Goal: Task Accomplishment & Management: Complete application form

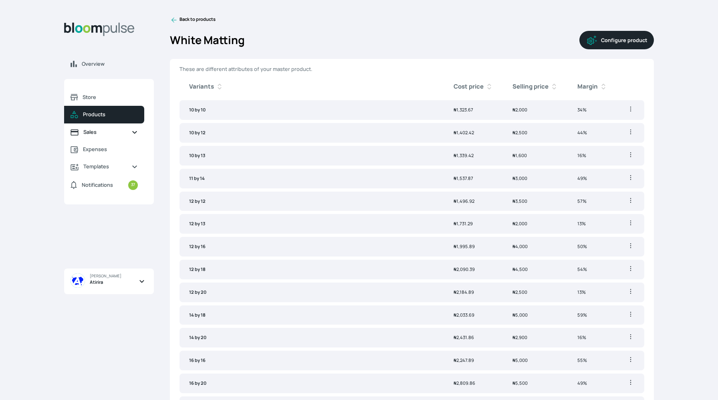
click at [117, 132] on span "Sales" at bounding box center [104, 132] width 42 height 8
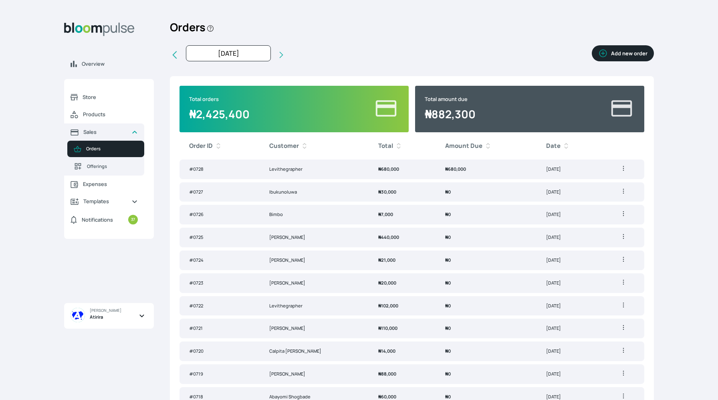
click at [643, 52] on button "Add new order" at bounding box center [623, 53] width 62 height 16
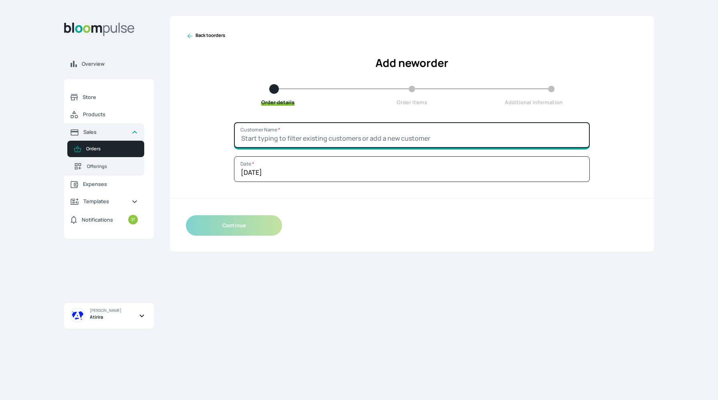
click at [424, 133] on input "Customer Name *" at bounding box center [412, 135] width 356 height 26
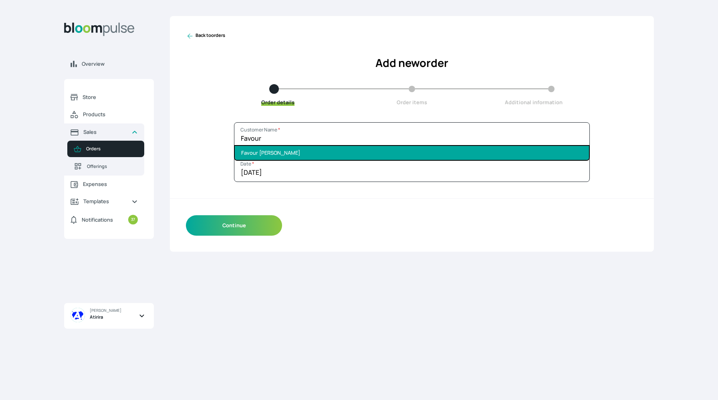
click at [432, 152] on li "Favour [PERSON_NAME]" at bounding box center [412, 153] width 354 height 14
type input "Favour [PERSON_NAME]"
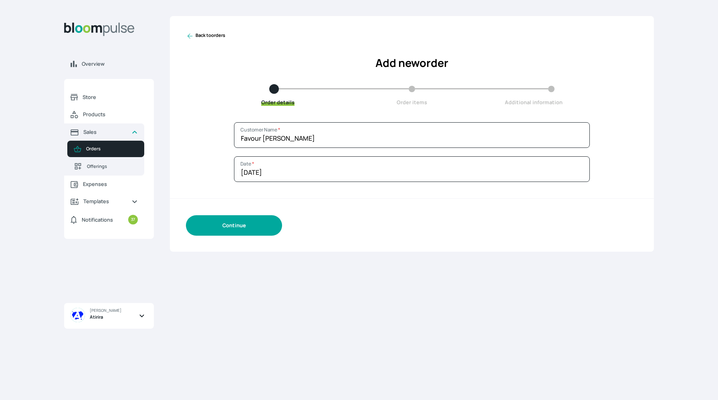
click at [245, 228] on button "Continue" at bounding box center [234, 225] width 96 height 20
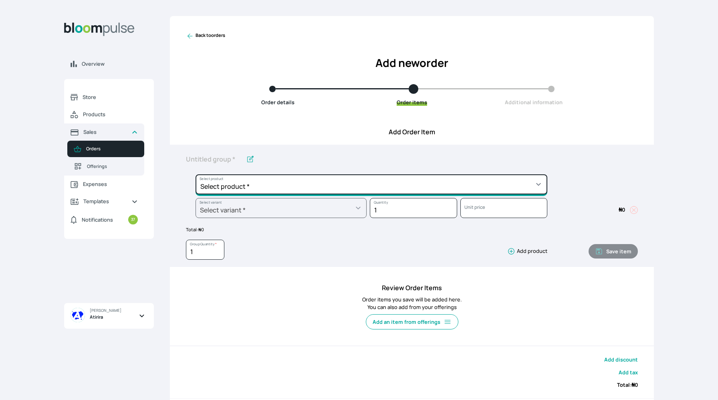
click at [275, 182] on select "Select product * Big Frame (Black) Canvas Print Canvas Print - Standard Canvas …" at bounding box center [372, 184] width 352 height 20
select select "6ef0684a-b17f-4220-9237-70567ba7e068"
type input "Photowood"
click at [262, 189] on select "Select product * Big Frame (Black) Canvas Print Canvas Print - Standard Canvas …" at bounding box center [372, 184] width 352 height 20
select select "a9f19bd2-f1a8-4b74-ae51-3a75659f3a28"
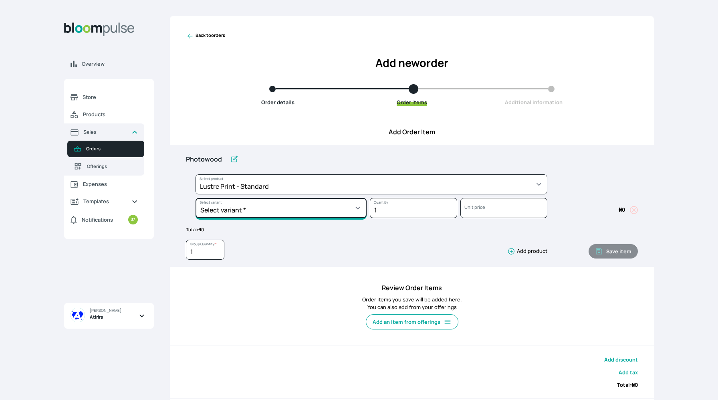
click at [272, 216] on select "Select variant * 10 by 10 10 by 12 10 by 15 10 by 16 11 by 12 11 by 14 11.7 by …" at bounding box center [281, 208] width 171 height 20
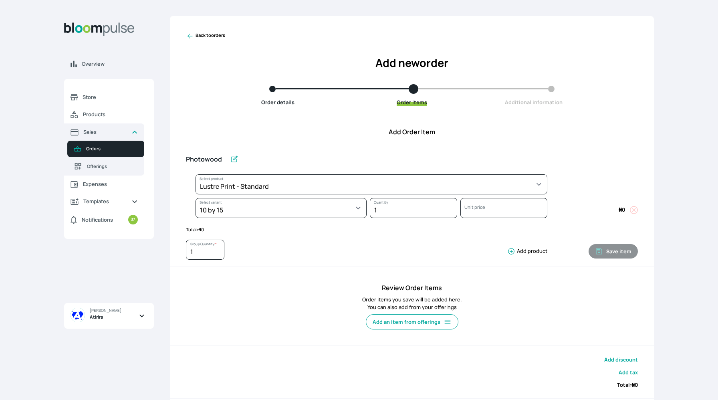
select select "a9f19bd2-f1a8-4b74-ae51-3a75659f3a28"
select select "7e065e0b-3873-4785-b186-adfbedb94f51"
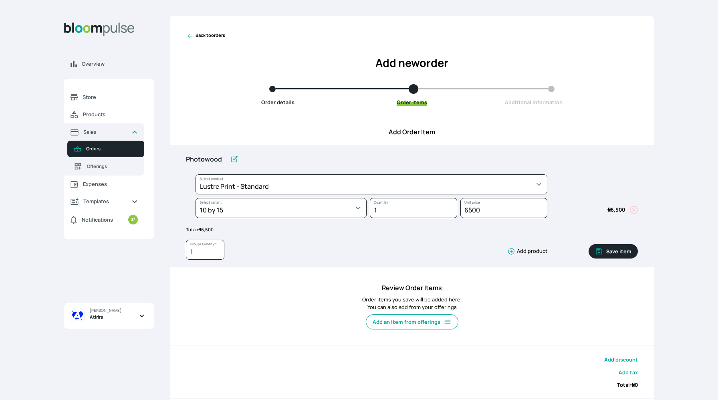
click at [513, 252] on icon "button" at bounding box center [512, 251] width 8 height 8
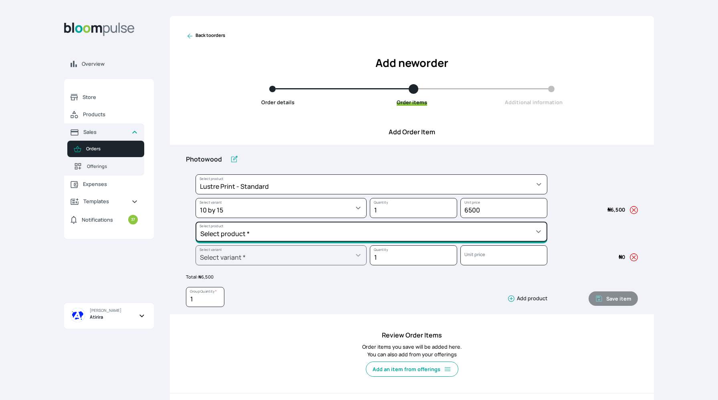
click at [499, 194] on select "Select product * Big Frame (Black) Canvas Print Canvas Print - Standard Canvas …" at bounding box center [372, 184] width 352 height 20
select select "a298281d-f782-4155-9034-b3e95170ad5d"
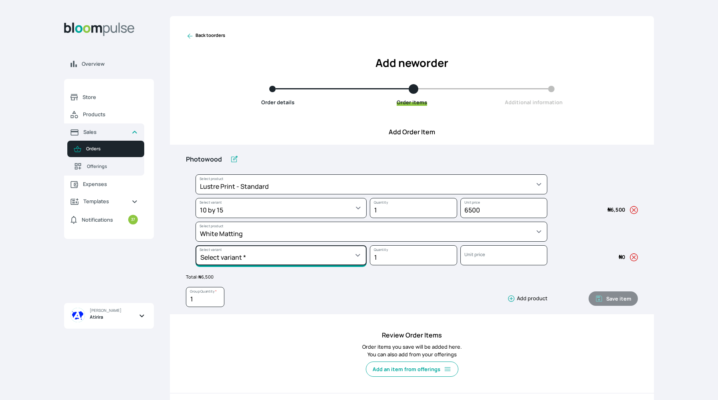
click at [261, 218] on select "Select variant * 10 by 10 10 by 12 10 by 13 11 by 14 12 by 12 12 by 13 12 by 16…" at bounding box center [281, 208] width 171 height 20
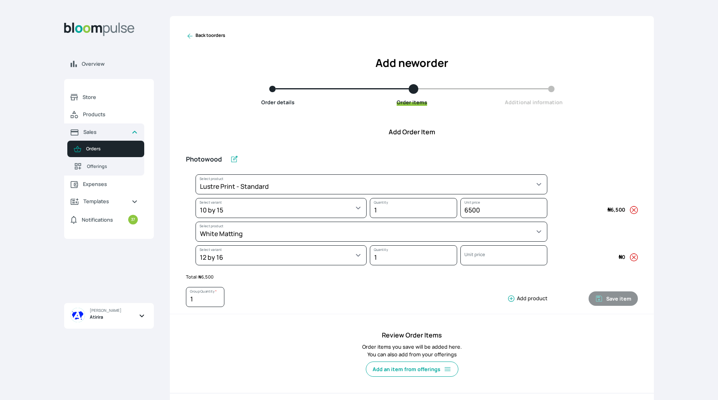
select select "a298281d-f782-4155-9034-b3e95170ad5d"
select select "3213d1b4-224c-4605-b15e-50b906c2b18d"
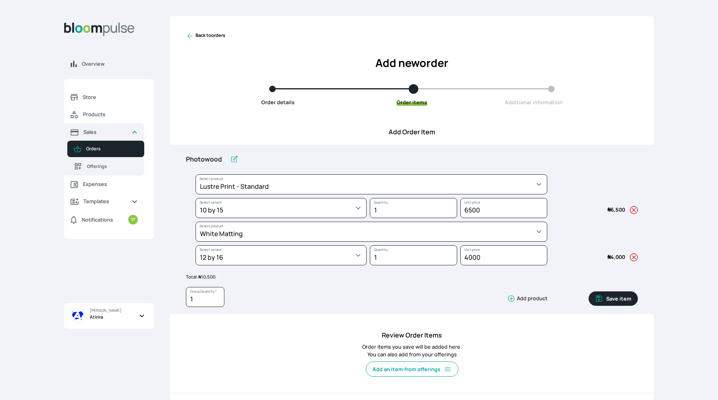
click at [515, 301] on icon "button" at bounding box center [511, 299] width 6 height 6
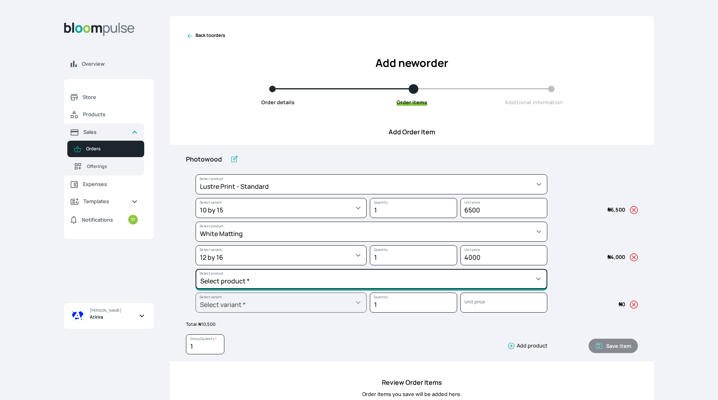
click at [479, 194] on select "Select product * Big Frame (Black) Canvas Print Canvas Print - Standard Canvas …" at bounding box center [372, 184] width 352 height 20
select select "5fa67804-61d7-459d-93b4-9e8949636f1b"
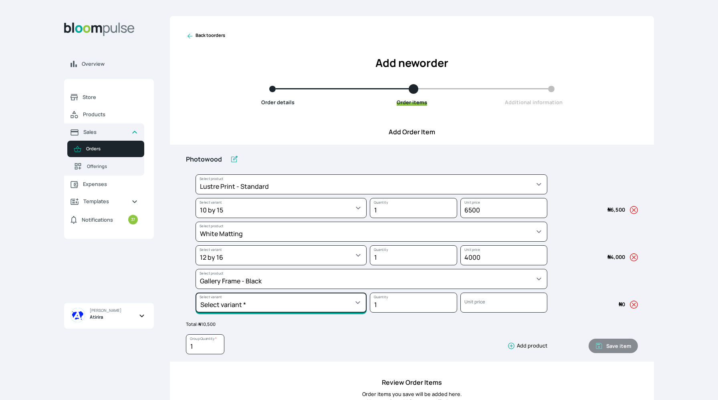
click at [264, 218] on select "Select variant * 10 by 10 10 by 12 10 by 13 10 by 15 10 by 16 11 by 12 11 by 14…" at bounding box center [281, 208] width 171 height 20
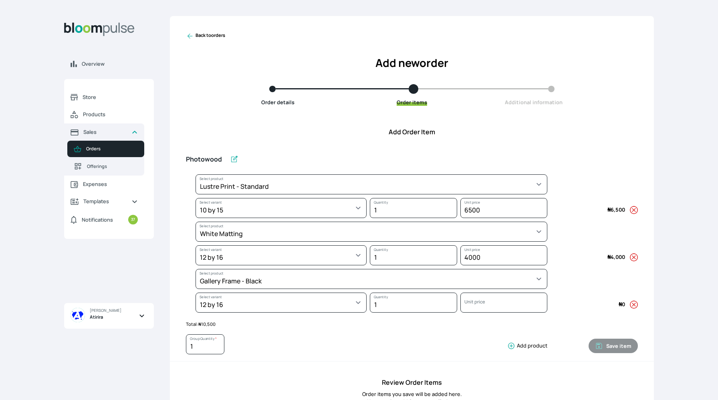
select select "5fa67804-61d7-459d-93b4-9e8949636f1b"
select select "cc49fcbb-ce8f-4c01-9f58-b109c0a62ea3"
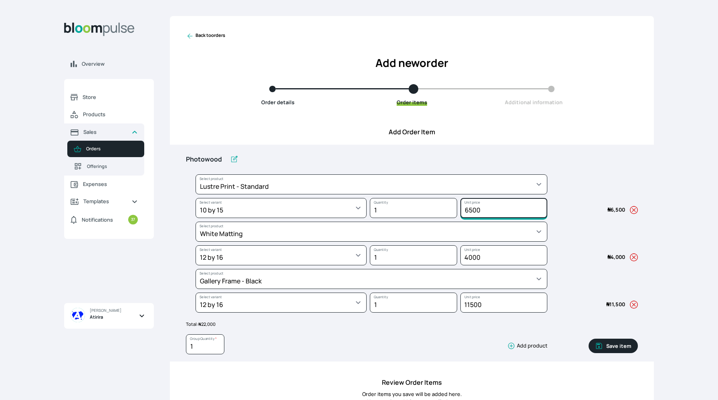
click at [471, 209] on input "6500" at bounding box center [504, 208] width 87 height 20
click at [473, 218] on input "11500" at bounding box center [504, 208] width 87 height 20
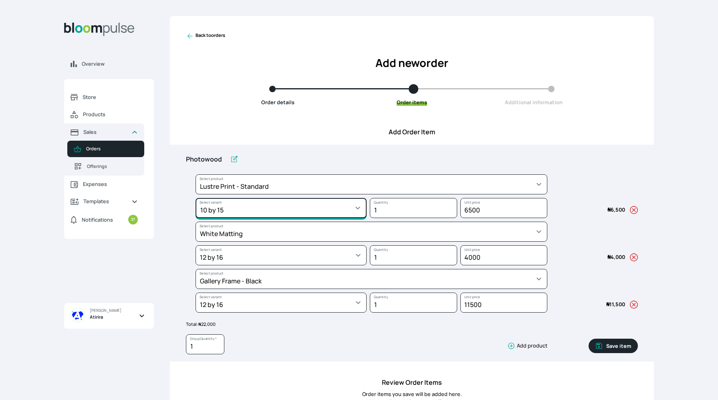
click at [343, 207] on select "Select variant * 10 by 10 10 by 12 10 by 15 10 by 16 11 by 12 11 by 14 11.7 by …" at bounding box center [281, 208] width 171 height 20
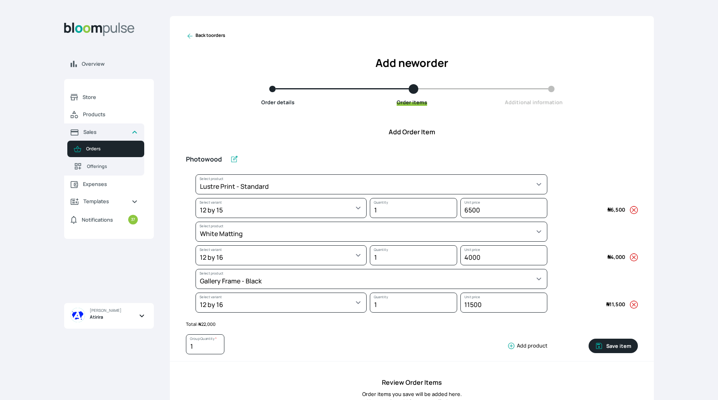
select select "a9f19bd2-f1a8-4b74-ae51-3a75659f3a28"
select select "a390a030-b25e-4d11-8215-0f844df5274b"
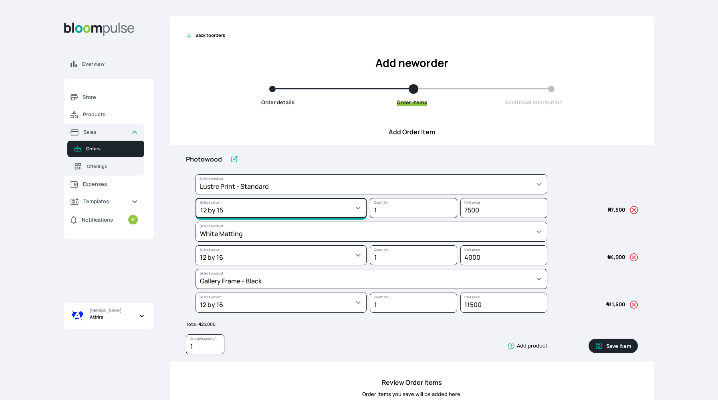
click at [258, 214] on select "Select variant * 10 by 10 10 by 12 10 by 15 10 by 16 11 by 12 11 by 14 11.7 by …" at bounding box center [281, 208] width 171 height 20
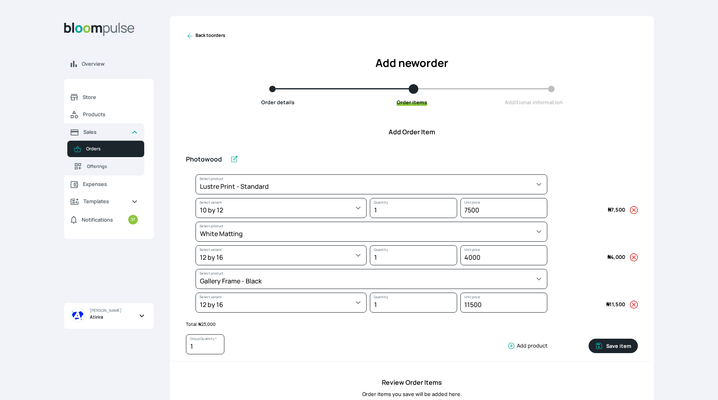
select select "a9f19bd2-f1a8-4b74-ae51-3a75659f3a28"
select select "ebbfd509-cb6a-4295-b7ed-acdbc4bf4277"
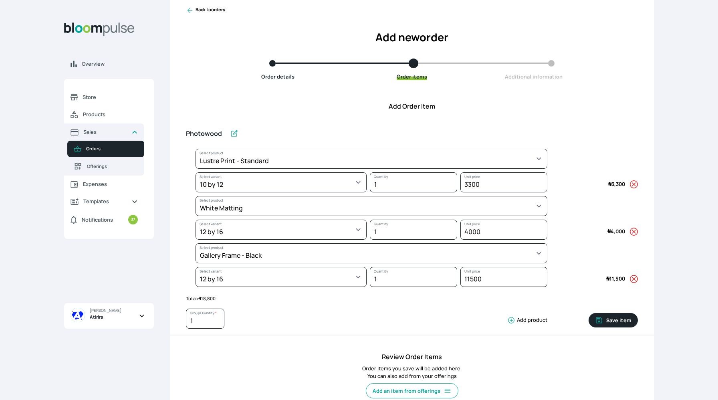
scroll to position [26, 0]
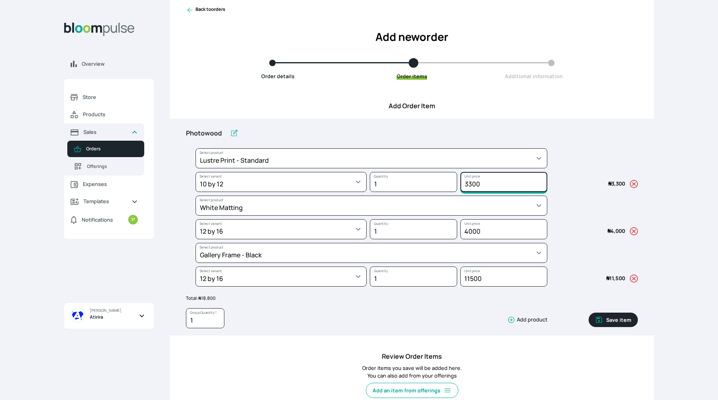
click at [487, 184] on input "3300" at bounding box center [504, 182] width 87 height 20
type input "3500"
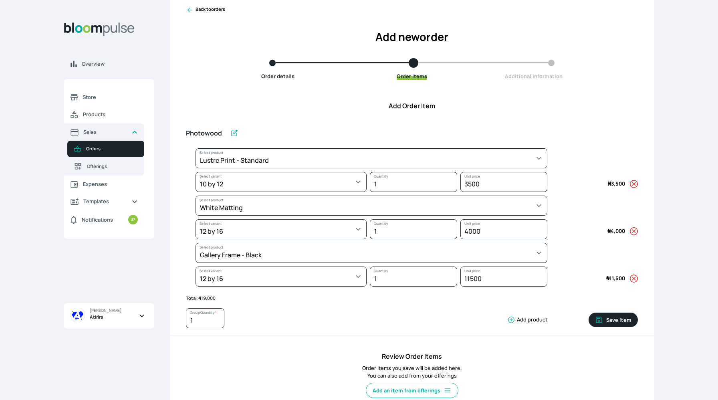
click at [518, 298] on p "Total: ₦ 19,000" at bounding box center [412, 298] width 452 height 7
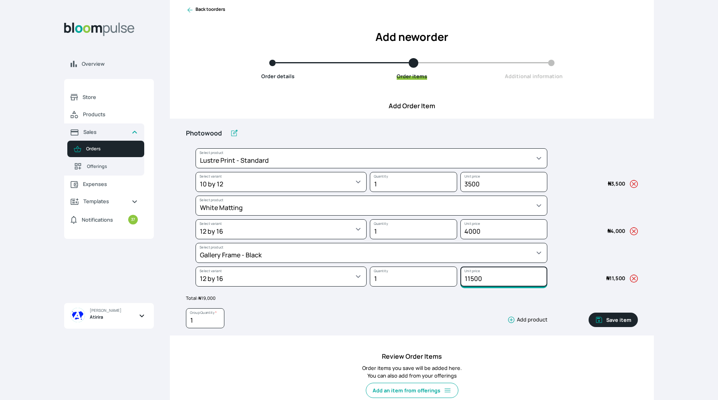
click at [474, 192] on input "11500" at bounding box center [504, 182] width 87 height 20
type input "12000"
click at [473, 192] on input "4000" at bounding box center [504, 182] width 87 height 20
type input "4500"
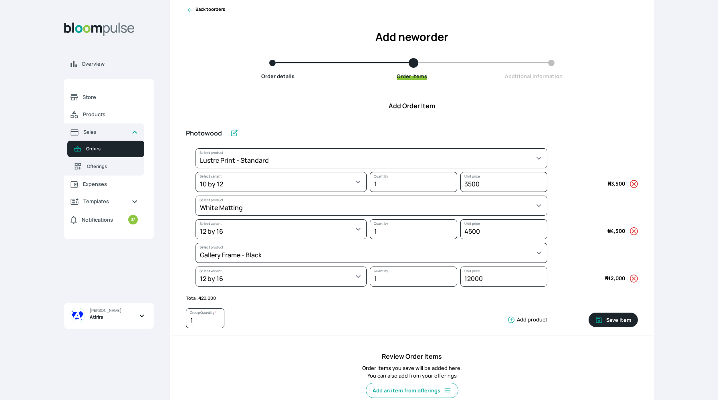
click at [469, 317] on div "1 Group Quantity * Add product" at bounding box center [367, 320] width 362 height 24
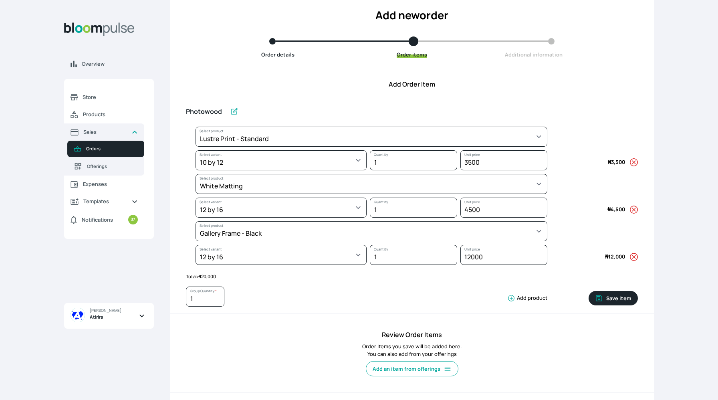
scroll to position [48, 0]
click at [227, 110] on label at bounding box center [234, 111] width 14 height 8
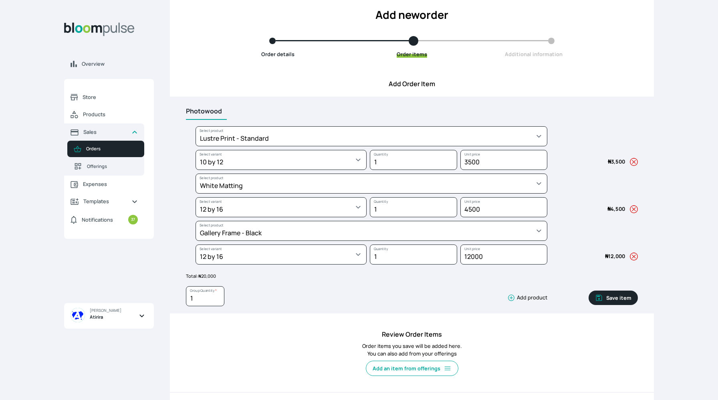
click at [220, 109] on input "Photowood" at bounding box center [206, 111] width 41 height 17
type input "P"
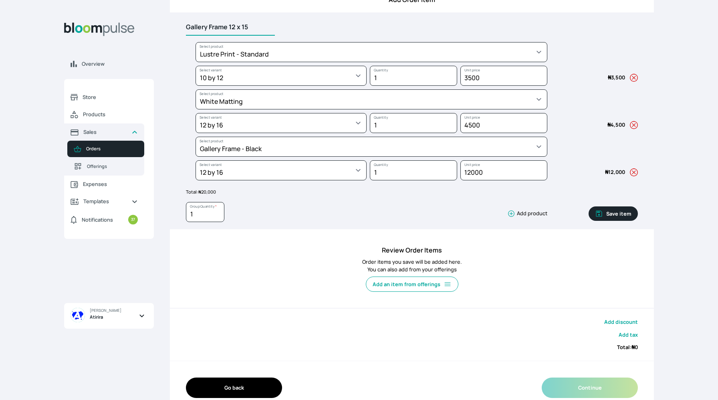
scroll to position [139, 0]
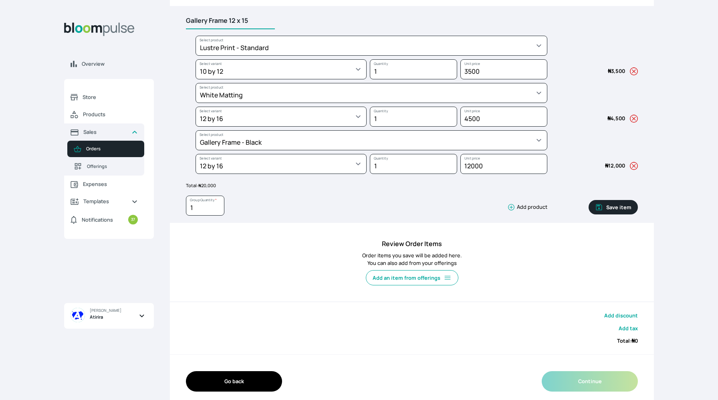
type input "Gallery Frame 12 x 15"
click at [199, 204] on input "1" at bounding box center [205, 206] width 38 height 20
type input "5"
click at [613, 204] on button "Save item" at bounding box center [613, 207] width 49 height 14
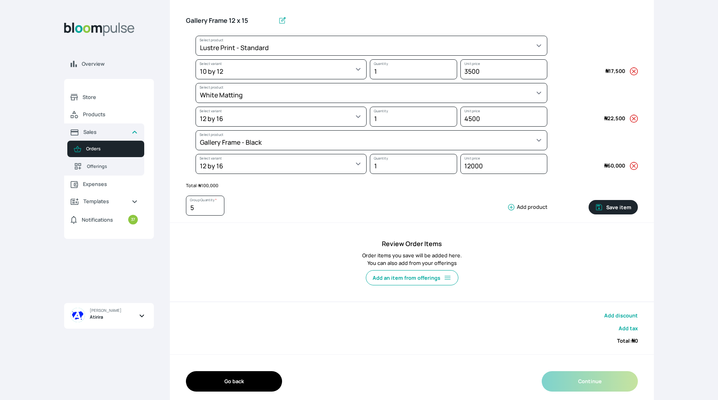
type input "1"
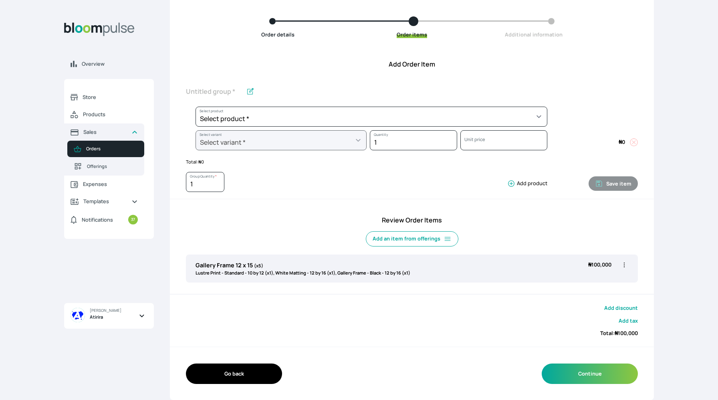
scroll to position [68, 0]
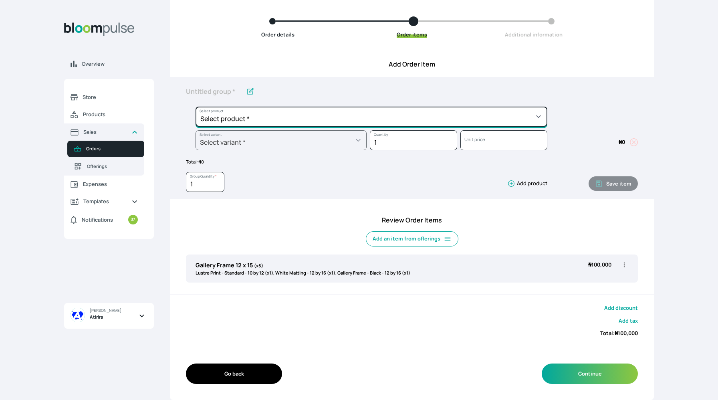
click at [453, 113] on select "Select product * Big Frame (Black) Canvas Print Canvas Print - Standard Canvas …" at bounding box center [372, 117] width 352 height 20
select select "a9f19bd2-f1a8-4b74-ae51-3a75659f3a28"
type input "Lustre Print - Standard"
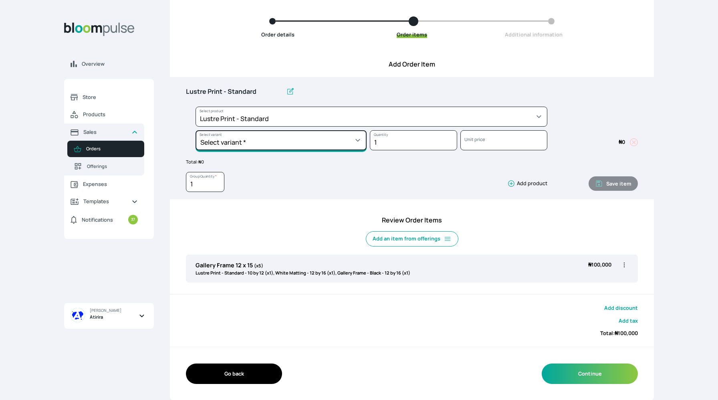
click at [314, 139] on select "Select variant * 10 by 10 10 by 12 10 by 15 10 by 16 11 by 12 11 by 14 11.7 by …" at bounding box center [281, 140] width 171 height 20
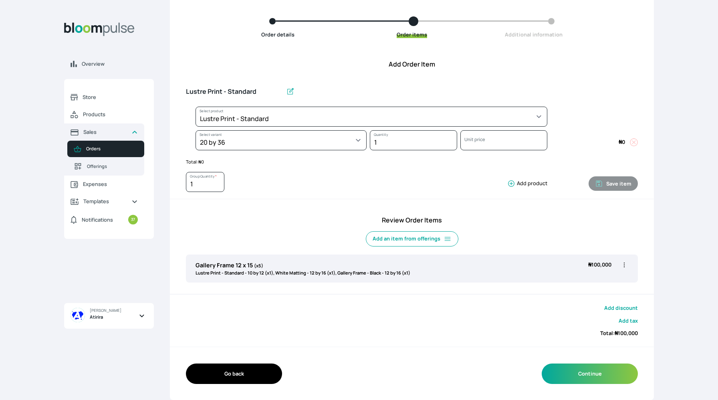
select select "a9f19bd2-f1a8-4b74-ae51-3a75659f3a28"
select select "ac8a7aad-e4b6-49fd-978d-880f4d33a9fd"
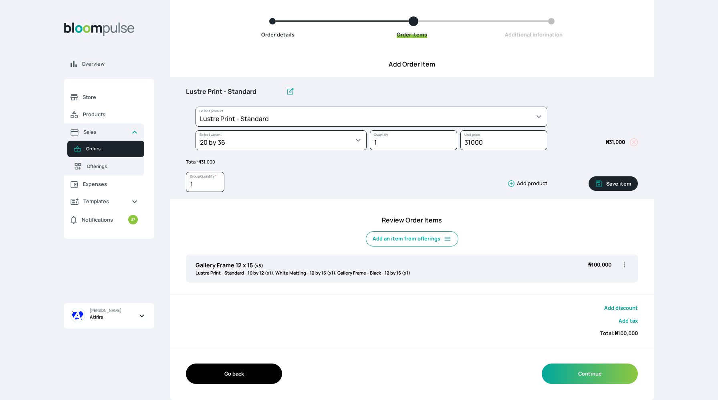
click at [511, 184] on icon "button" at bounding box center [512, 184] width 8 height 8
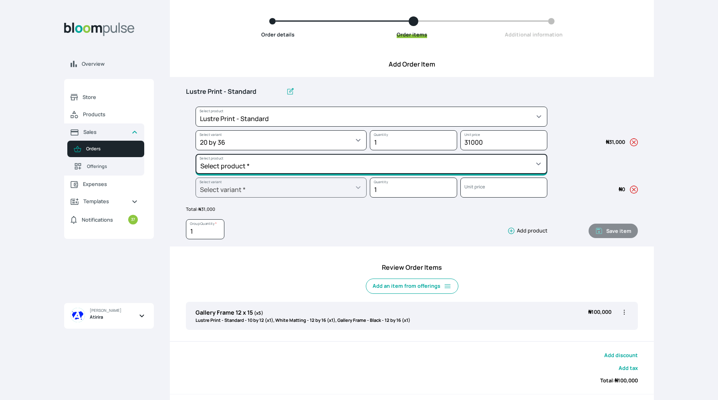
click at [459, 127] on select "Select product * Big Frame (Black) Canvas Print Canvas Print - Standard Canvas …" at bounding box center [372, 117] width 352 height 20
select select "a298281d-f782-4155-9034-b3e95170ad5d"
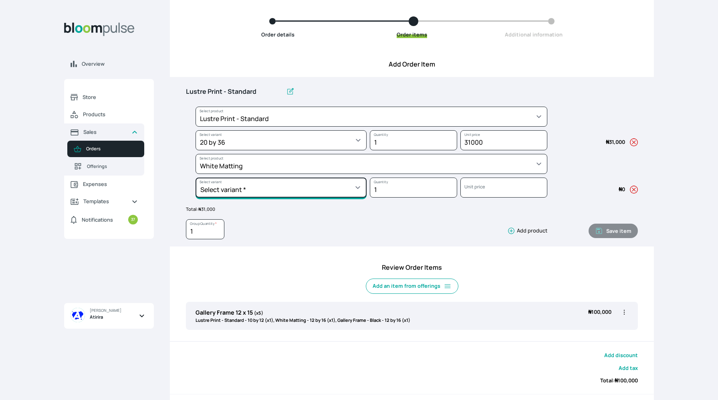
click at [307, 150] on select "Select variant * 10 by 10 10 by 12 10 by 13 11 by 14 12 by 12 12 by 13 12 by 16…" at bounding box center [281, 140] width 171 height 20
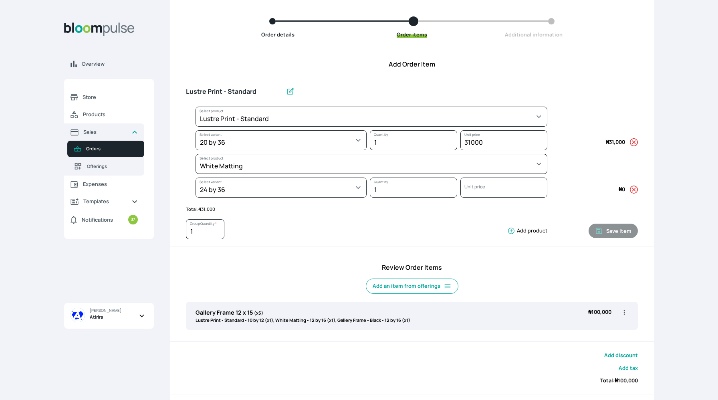
select select "a298281d-f782-4155-9034-b3e95170ad5d"
select select "9c5c7acb-ec2e-4a3e-81ad-cefbacbfa900"
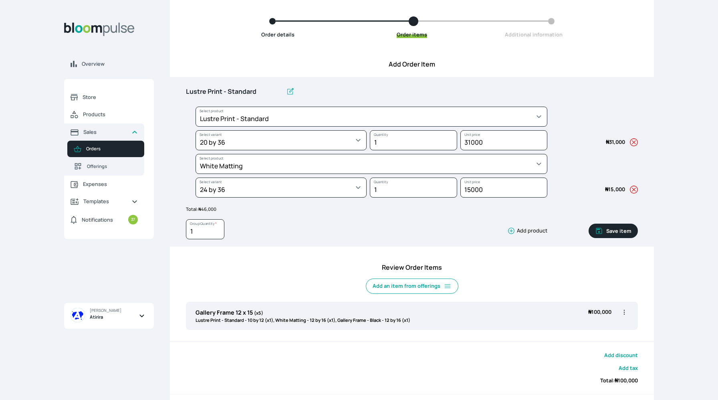
click at [512, 233] on icon "button" at bounding box center [512, 231] width 8 height 8
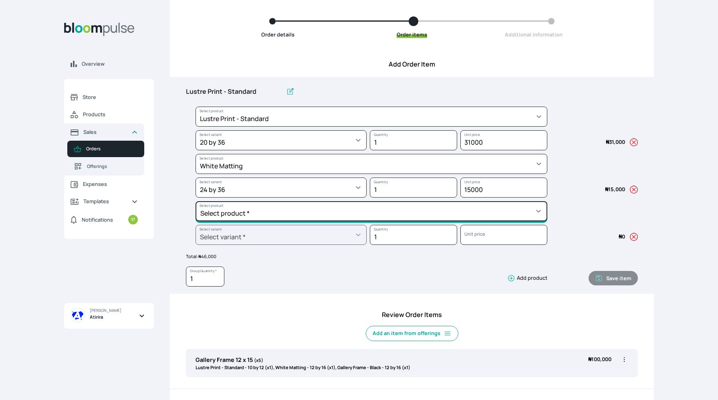
click at [419, 127] on select "Select product * Big Frame (Black) Canvas Print Canvas Print - Standard Canvas …" at bounding box center [372, 117] width 352 height 20
select select "5fa67804-61d7-459d-93b4-9e8949636f1b"
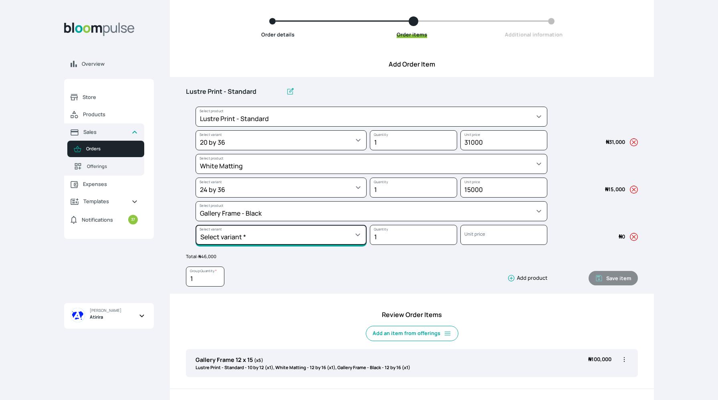
click at [264, 150] on select "Select variant * 10 by 10 10 by 12 10 by 13 10 by 15 10 by 16 11 by 12 11 by 14…" at bounding box center [281, 140] width 171 height 20
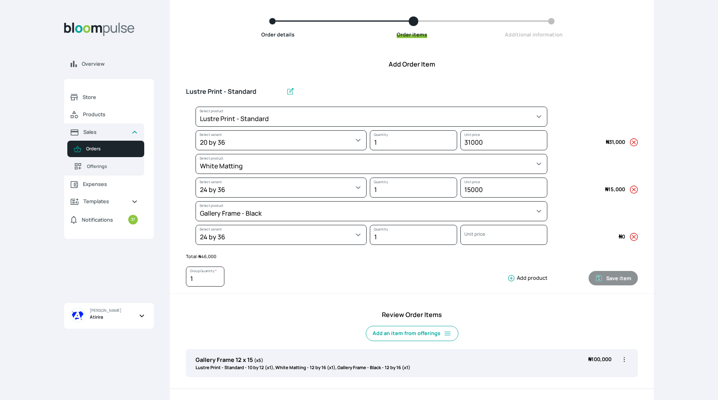
select select "5fa67804-61d7-459d-93b4-9e8949636f1b"
select select "5e9a4fca-f66c-42d0-9953-d260c40c700c"
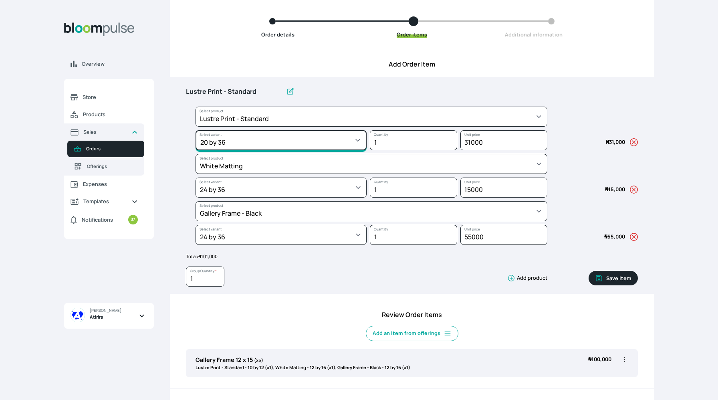
click at [352, 137] on select "Select variant * 10 by 10 10 by 12 10 by 15 10 by 16 11 by 12 11 by 14 11.7 by …" at bounding box center [281, 140] width 171 height 20
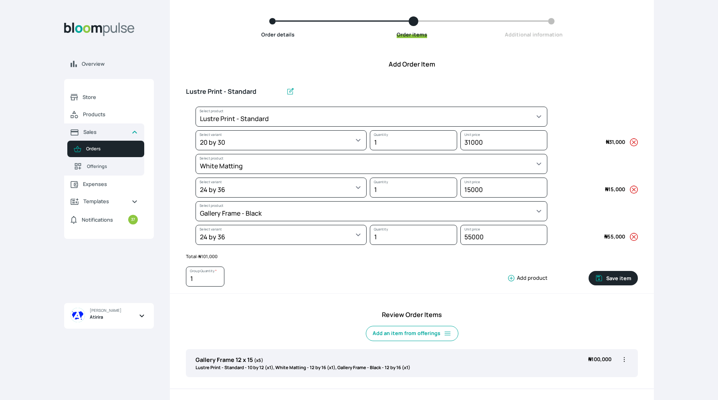
select select "a9f19bd2-f1a8-4b74-ae51-3a75659f3a28"
select select "eddb1ad3-62ac-49c6-9f18-48466fc80102"
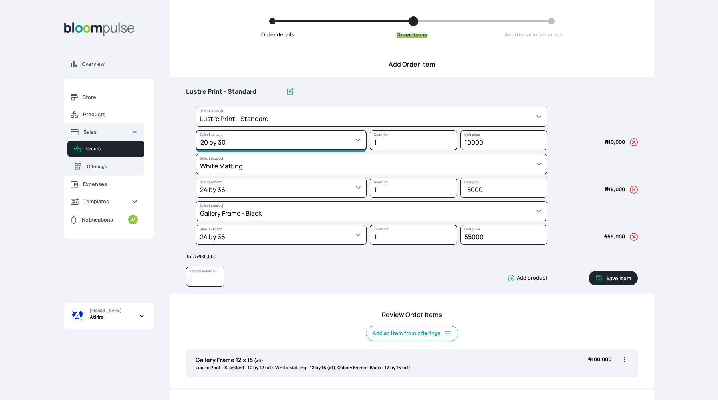
click at [330, 141] on select "Select variant * 10 by 10 10 by 12 10 by 15 10 by 16 11 by 12 11 by 14 11.7 by …" at bounding box center [281, 140] width 171 height 20
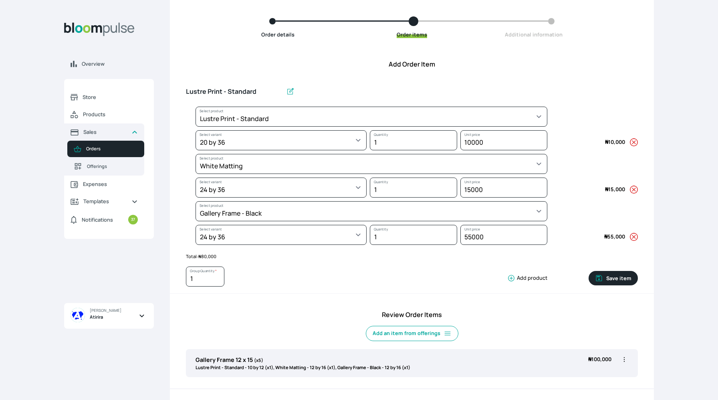
select select "a9f19bd2-f1a8-4b74-ae51-3a75659f3a28"
select select "ac8a7aad-e4b6-49fd-978d-880f4d33a9fd"
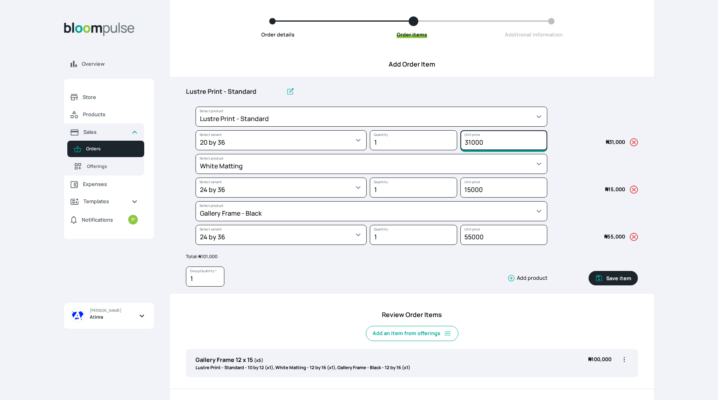
click at [486, 141] on input "31000" at bounding box center [504, 140] width 87 height 20
type input "3"
type input "15000"
click at [260, 92] on input "Lustre Print - Standard" at bounding box center [234, 91] width 97 height 17
type input "L"
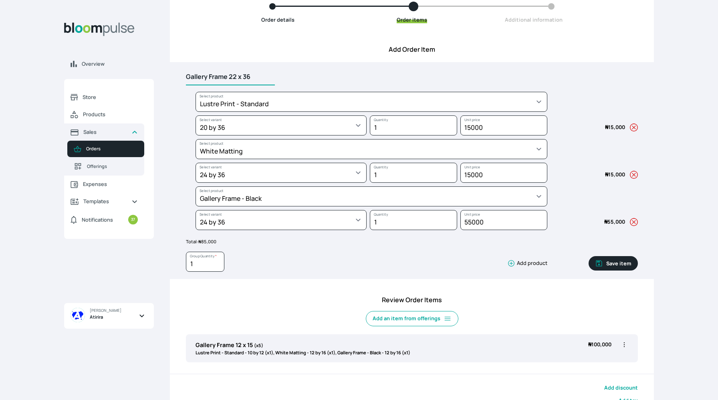
scroll to position [83, 0]
type input "Gallery Frame 22 x 36"
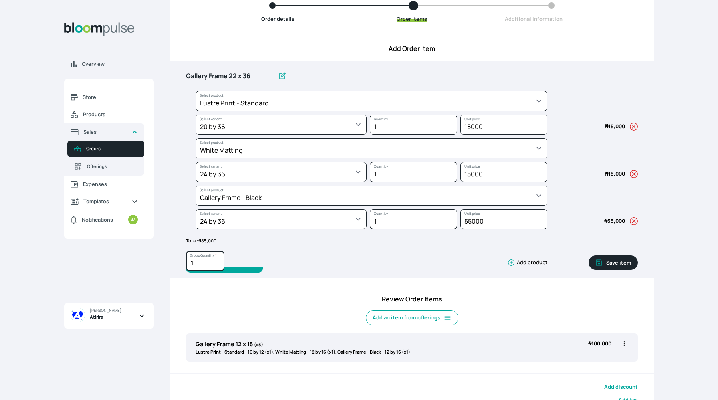
click at [203, 264] on input "1" at bounding box center [205, 261] width 38 height 20
type input "2"
click at [613, 263] on button "Save item" at bounding box center [613, 262] width 49 height 14
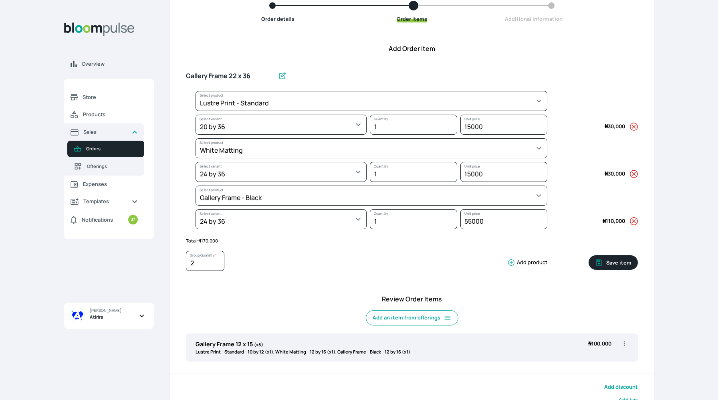
type input "1"
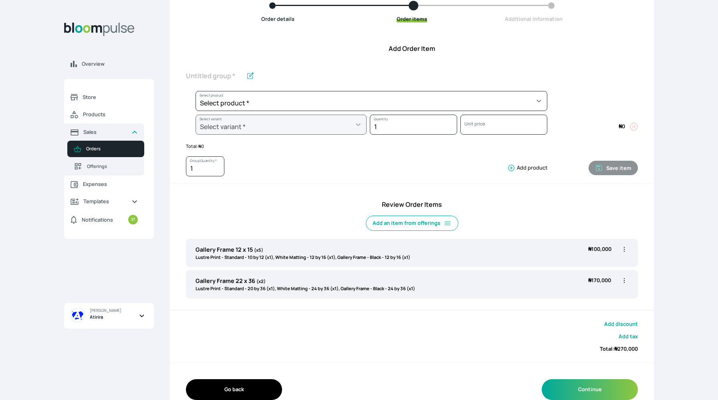
scroll to position [99, 0]
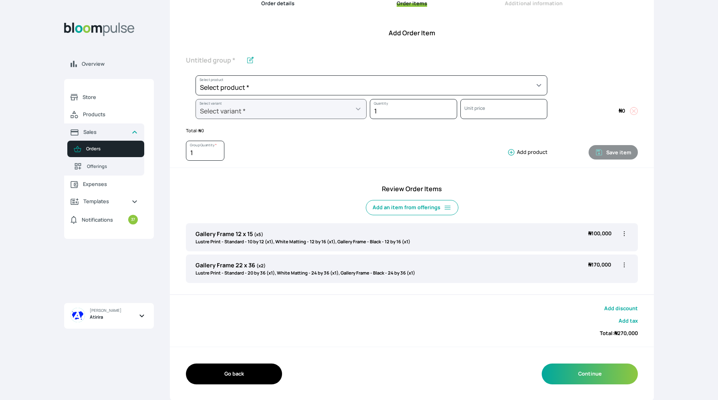
click at [631, 308] on button "Add discount" at bounding box center [622, 309] width 34 height 8
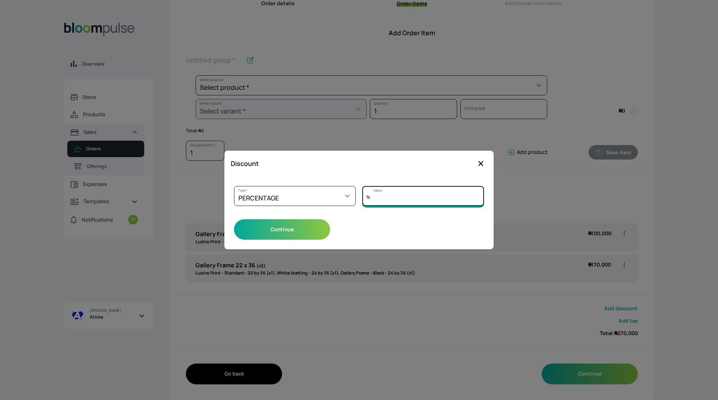
click at [410, 201] on input "Value" at bounding box center [423, 196] width 122 height 20
type input "5"
type input "0"
click at [346, 195] on select "Select a type PERCENTAGE AMOUNT" at bounding box center [295, 196] width 122 height 20
select select "AMOUNT"
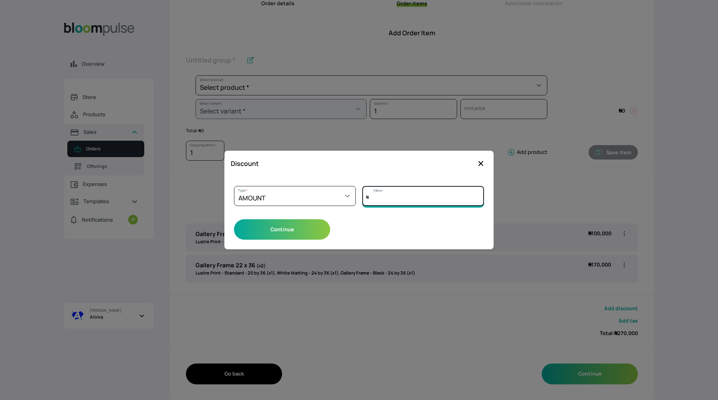
click at [383, 195] on input "Value" at bounding box center [423, 196] width 122 height 20
type input "11000"
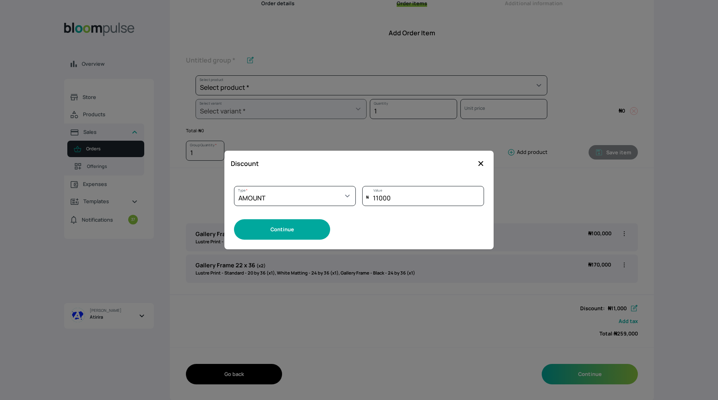
click at [310, 225] on button "Continue" at bounding box center [282, 229] width 96 height 20
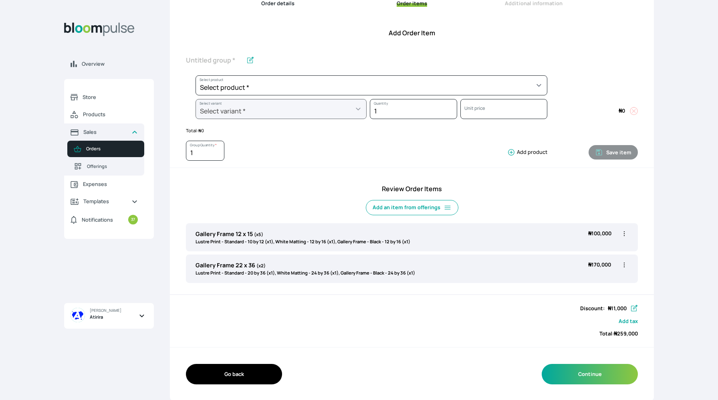
scroll to position [99, 0]
click at [610, 376] on button "Continue" at bounding box center [590, 374] width 96 height 20
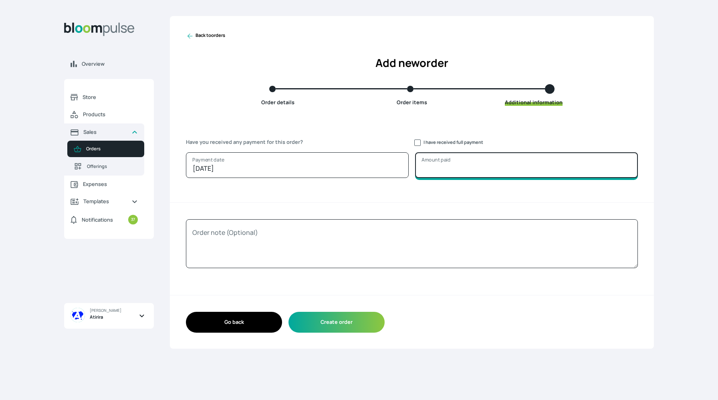
click at [433, 165] on input "Amount paid" at bounding box center [526, 165] width 223 height 26
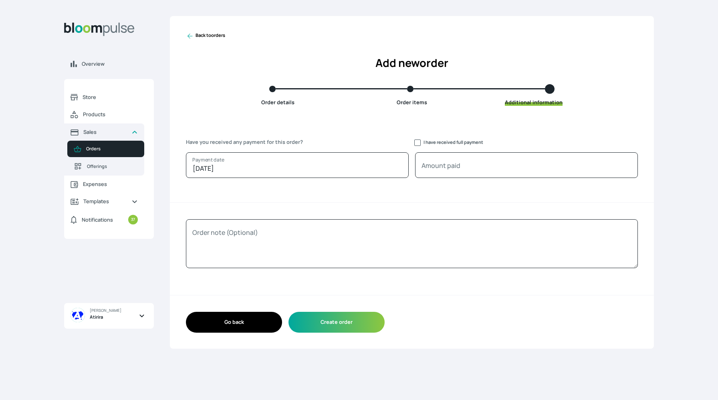
type input "0"
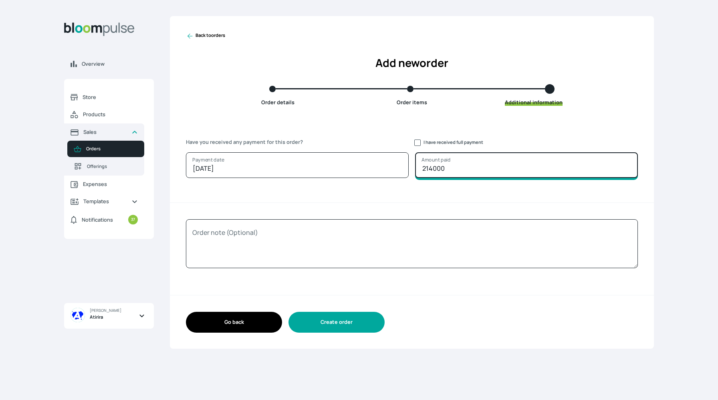
type input "214000"
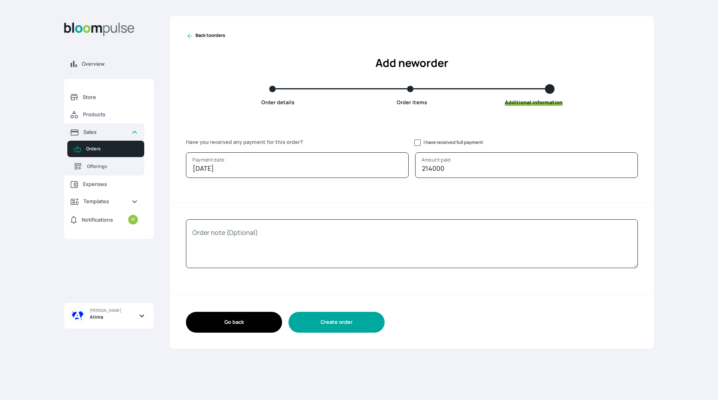
click at [342, 322] on button "Create order" at bounding box center [337, 322] width 96 height 20
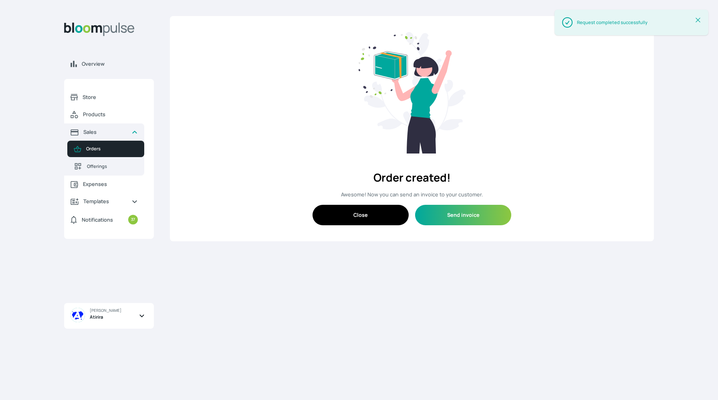
click at [396, 216] on button "Close" at bounding box center [361, 215] width 96 height 20
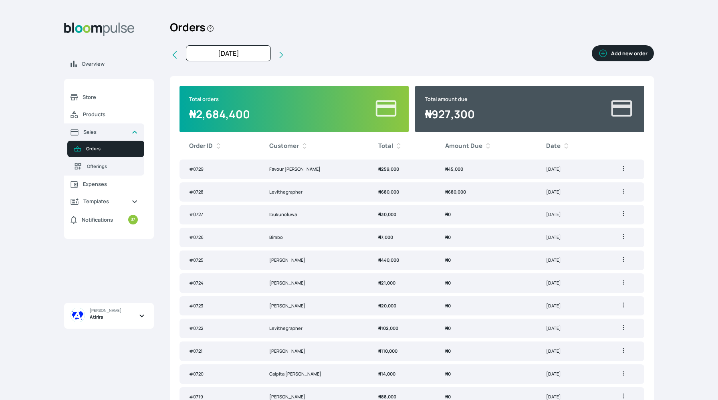
click at [394, 190] on td "₦ 680,000" at bounding box center [402, 192] width 67 height 20
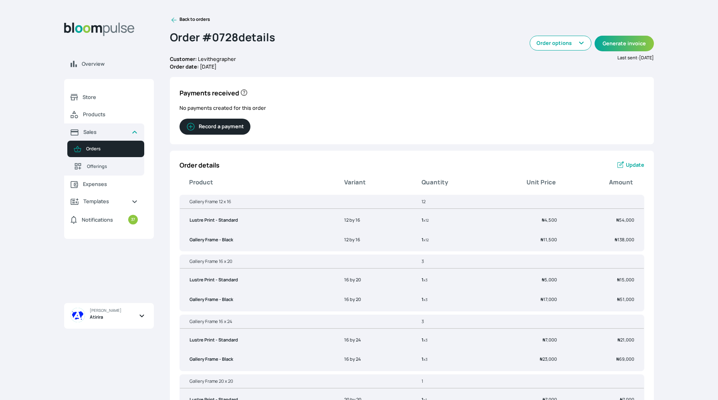
click at [243, 121] on button "Record a payment" at bounding box center [215, 127] width 71 height 16
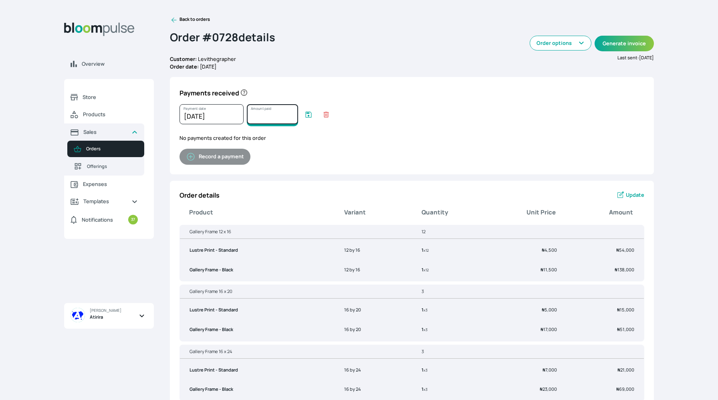
click at [263, 115] on input "Amount paid" at bounding box center [272, 114] width 51 height 20
type input "680000"
click at [309, 110] on form "[DATE] Payment date January February March April May June July August September…" at bounding box center [412, 116] width 465 height 24
click at [308, 113] on icon "submit" at bounding box center [309, 114] width 6 height 6
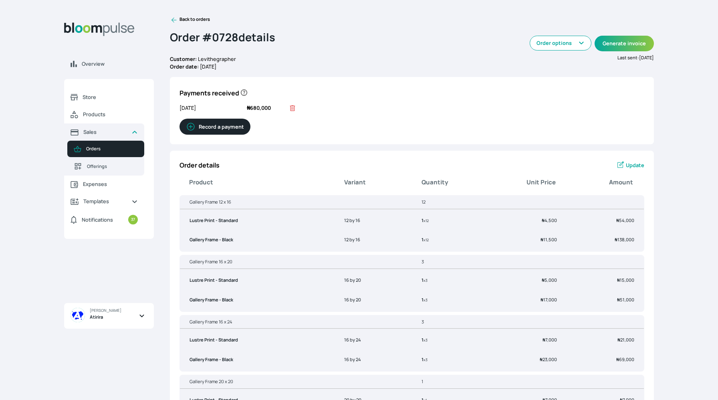
click at [174, 20] on icon at bounding box center [174, 20] width 8 height 8
